Goal: Ask a question: Seek information or help from site administrators or community

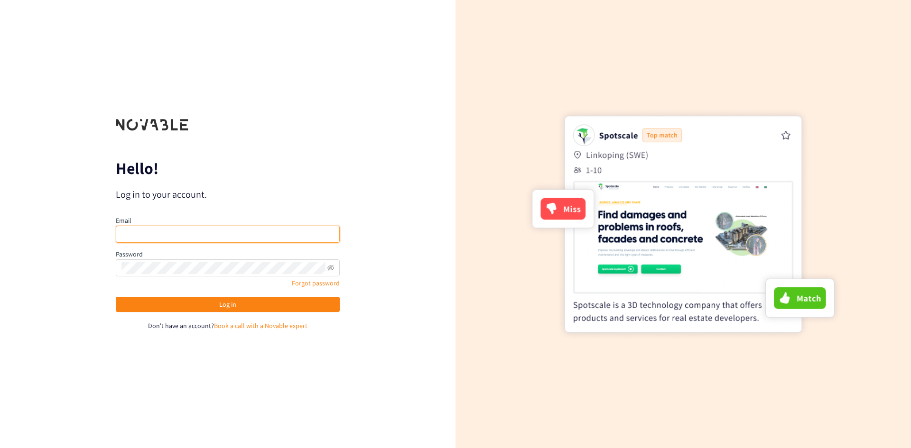
click at [263, 239] on input "email" at bounding box center [228, 234] width 224 height 17
type input "[EMAIL_ADDRESS][DOMAIN_NAME]"
click at [116, 297] on button "Log in" at bounding box center [228, 304] width 224 height 15
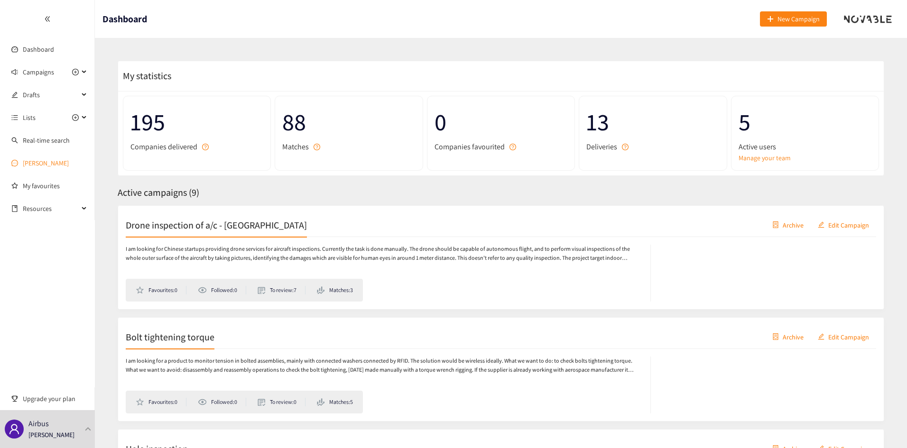
click at [41, 163] on link "[PERSON_NAME]" at bounding box center [46, 163] width 46 height 9
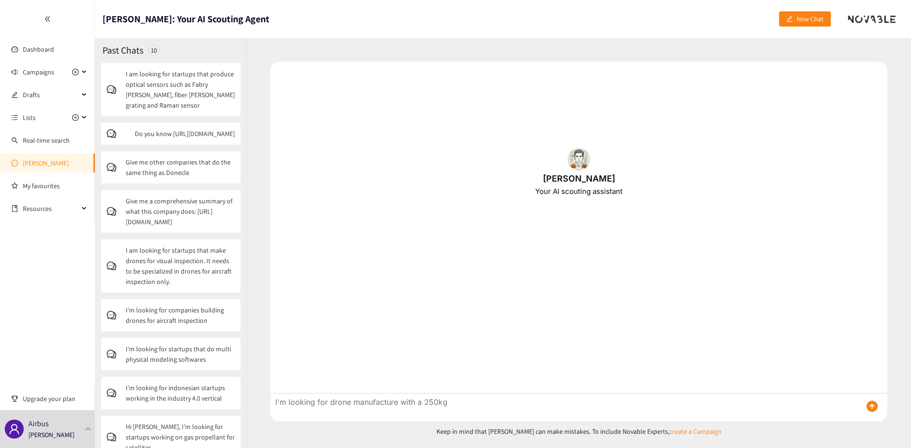
click at [329, 403] on textarea "I'm looking for drone manufacture with a 250kg" at bounding box center [561, 408] width 583 height 28
click at [431, 401] on textarea "I'm looking for european drone manufacture with a 250kg" at bounding box center [561, 408] width 583 height 28
click at [508, 403] on textarea "I'm looking for european drone manufacturer with a 250kg" at bounding box center [561, 408] width 583 height 28
click at [436, 402] on textarea "I'm looking for european drone manufacturer with a 250kg payload capacity" at bounding box center [561, 408] width 583 height 28
click at [356, 404] on textarea "I'm looking for european drone manufacturers with a 250kg payload capacity" at bounding box center [561, 408] width 583 height 28
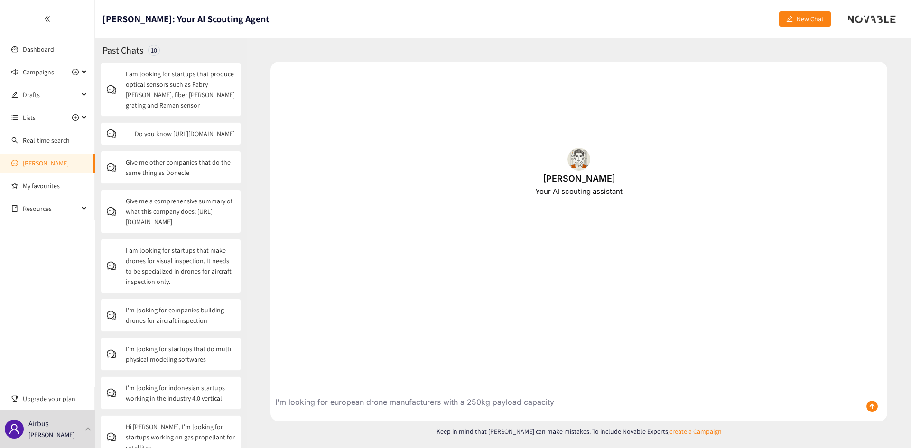
click at [595, 401] on textarea "I'm looking for european drone manufacturers with a 250kg payload capacity" at bounding box center [561, 408] width 583 height 28
type textarea "I'm looking for european drone manufacturers with a 250kg payload capacity"
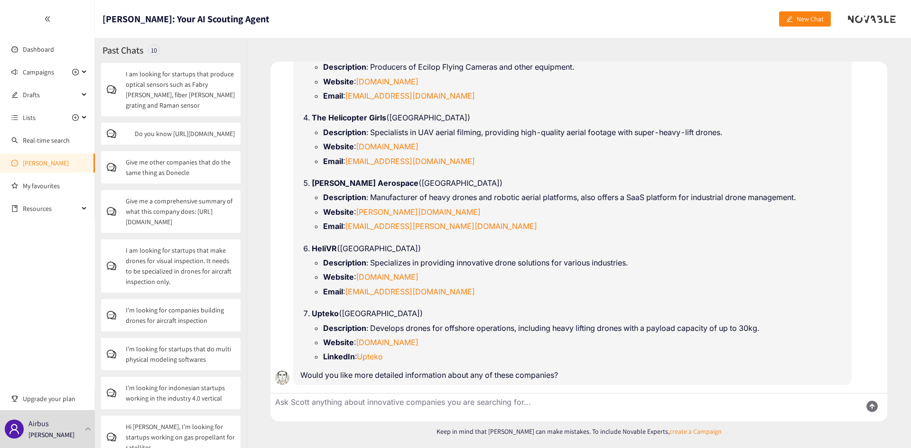
scroll to position [197, 0]
click at [390, 400] on textarea "Ask Scott anything about innovative companies you are searching for..." at bounding box center [561, 408] width 583 height 28
type textarea "Not a single company in that list is relevant"
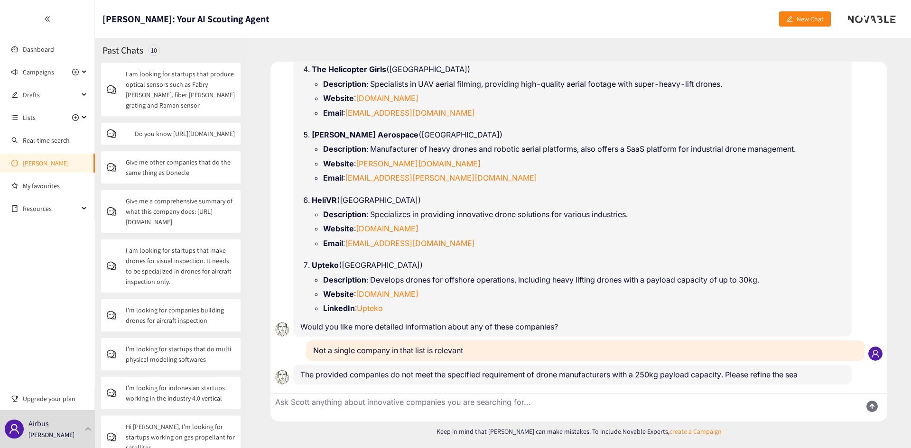
scroll to position [255, 0]
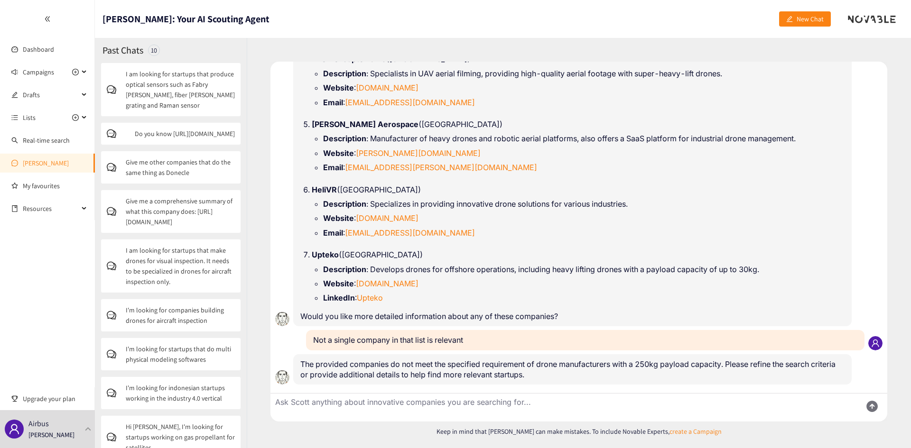
click at [324, 401] on textarea "Ask Scott anything about innovative companies you are searching for..." at bounding box center [561, 408] width 583 height 28
click at [40, 117] on span "Lists" at bounding box center [51, 117] width 56 height 19
click at [45, 72] on span "Campaigns" at bounding box center [38, 72] width 31 height 19
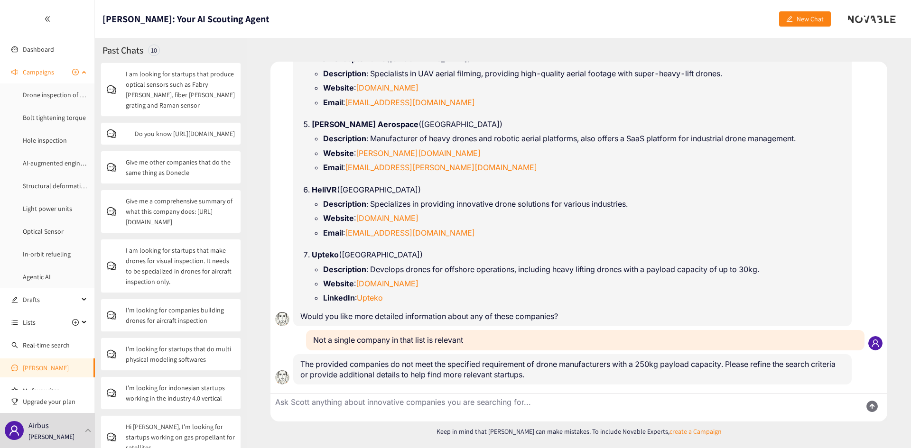
click at [45, 72] on span "Campaigns" at bounding box center [38, 72] width 31 height 19
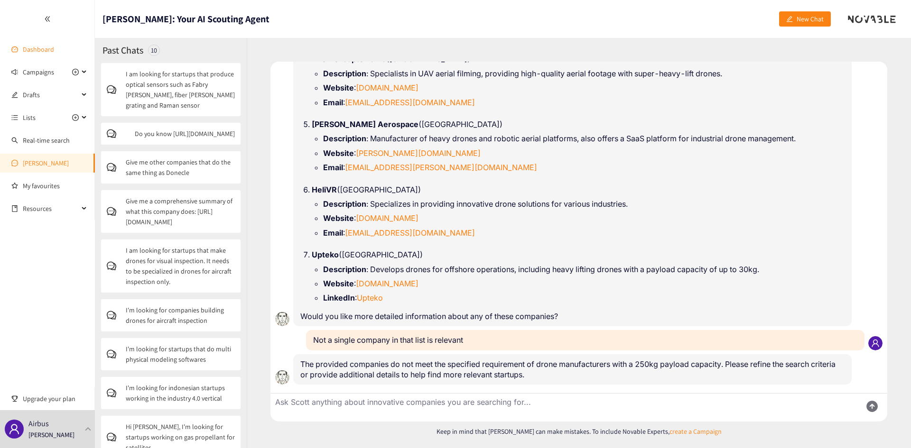
click at [42, 50] on link "Dashboard" at bounding box center [38, 49] width 31 height 9
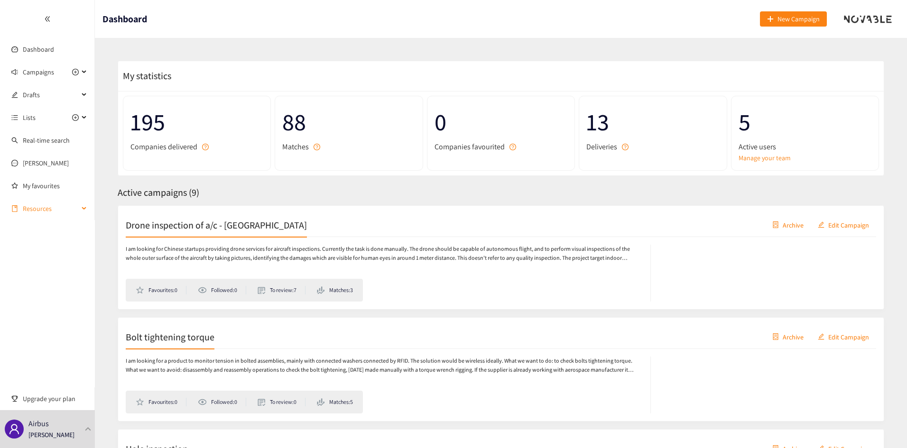
click at [27, 211] on span "Resources" at bounding box center [51, 208] width 56 height 19
click at [24, 206] on span "Resources" at bounding box center [51, 208] width 56 height 19
click at [85, 431] on div at bounding box center [88, 429] width 9 height 4
click at [426, 218] on div "Drone inspection of a/c - China Archive Edit Campaign" at bounding box center [501, 225] width 750 height 24
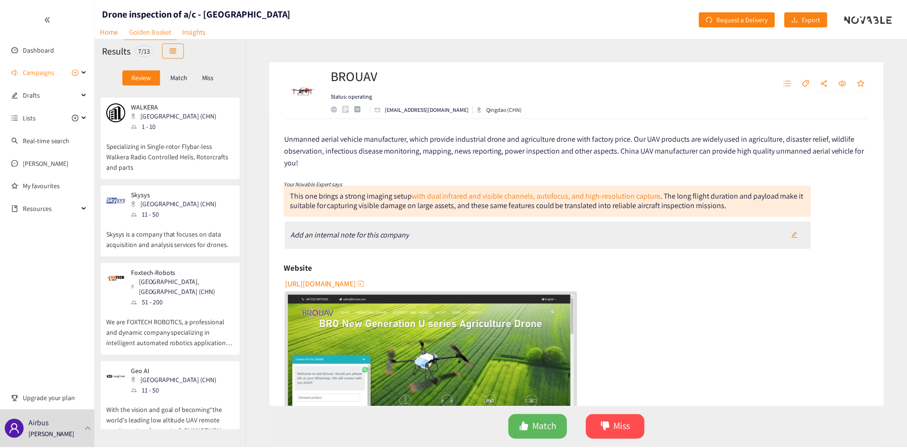
scroll to position [228, 0]
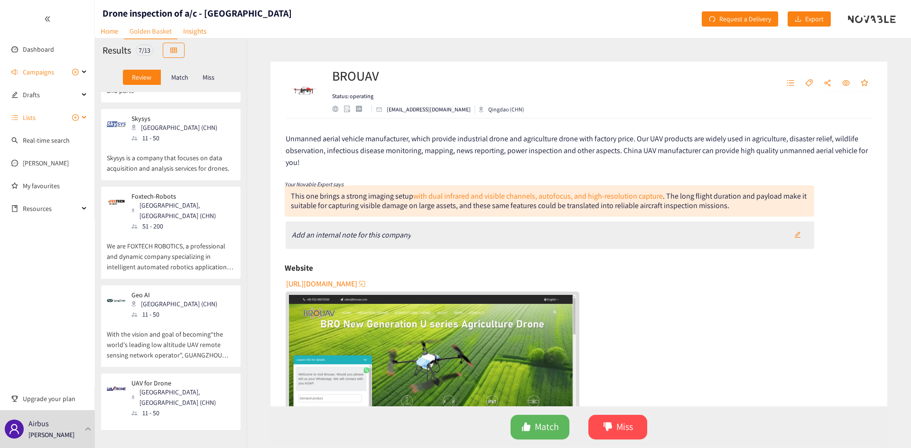
click at [32, 120] on span "Lists" at bounding box center [29, 117] width 13 height 19
click at [41, 45] on link "Dashboard" at bounding box center [38, 49] width 31 height 9
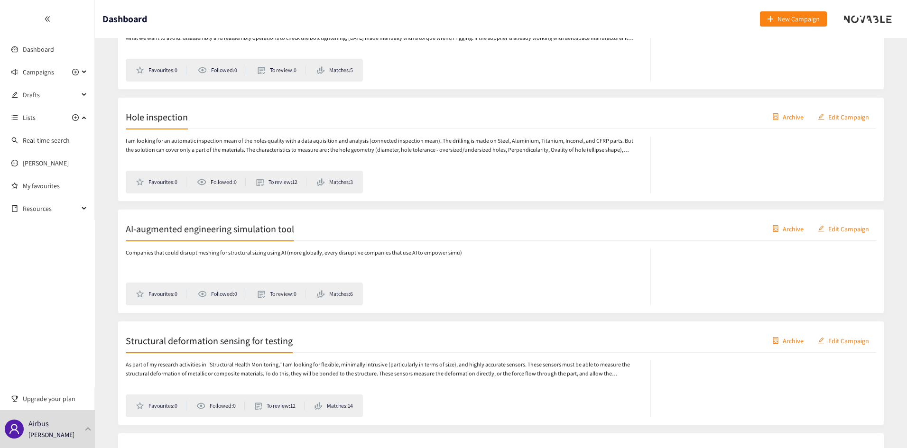
scroll to position [427, 0]
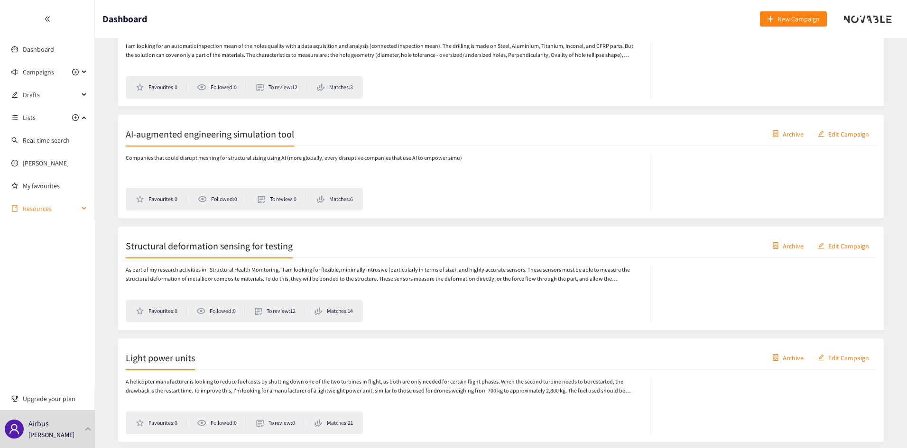
click at [59, 210] on span "Resources" at bounding box center [51, 208] width 56 height 19
click at [63, 208] on span "Resources" at bounding box center [51, 208] width 56 height 19
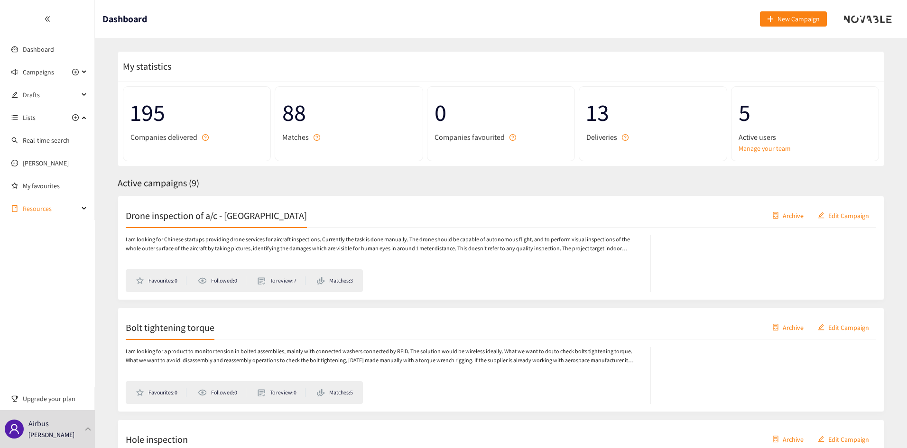
scroll to position [0, 0]
